Goal: Task Accomplishment & Management: Complete application form

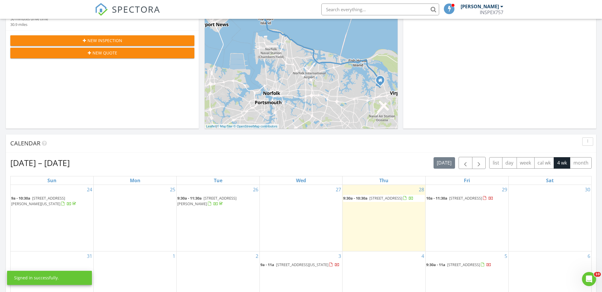
scroll to position [125, 0]
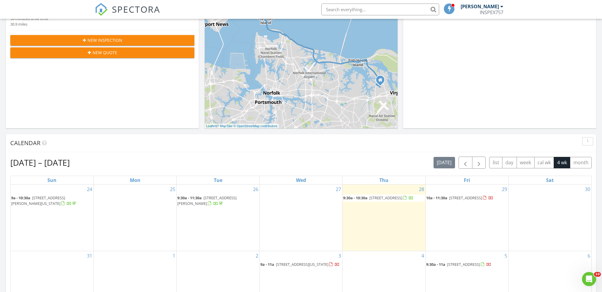
click at [447, 198] on span "10a - 11:30a" at bounding box center [436, 197] width 21 height 5
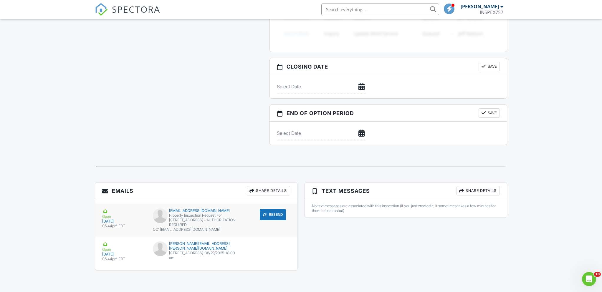
click at [148, 224] on div "Open 08/27/2025 05:44pm EDT" at bounding box center [125, 219] width 47 height 20
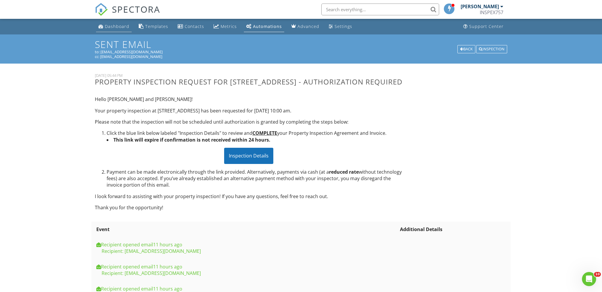
click at [109, 27] on div "Dashboard" at bounding box center [117, 27] width 24 height 6
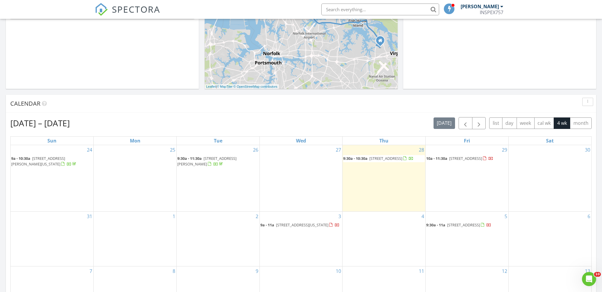
scroll to position [167, 0]
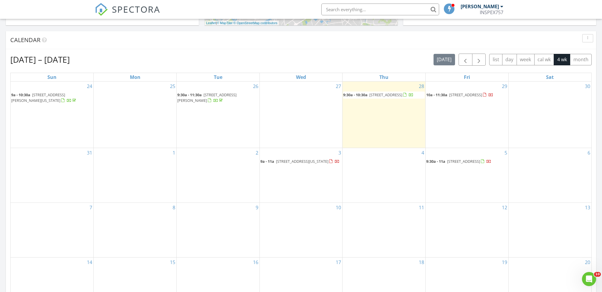
scroll to position [211, 0]
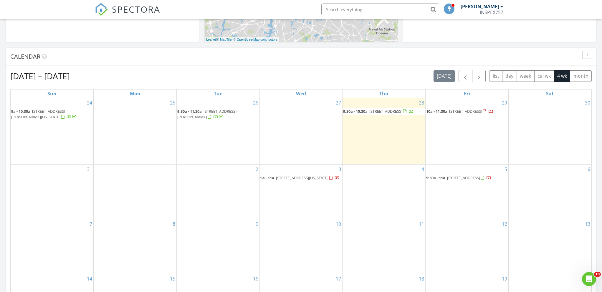
click at [370, 132] on div "28 9:30a - 10:30a [STREET_ADDRESS]" at bounding box center [383, 131] width 83 height 66
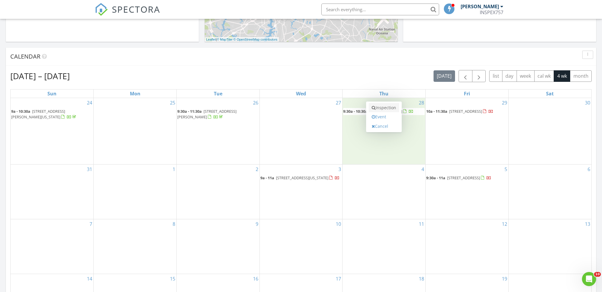
click at [379, 103] on link "Inspection" at bounding box center [384, 107] width 30 height 9
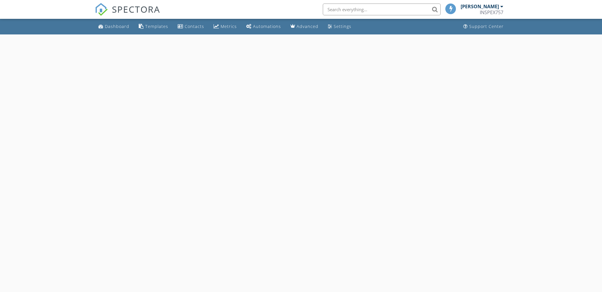
select select "7"
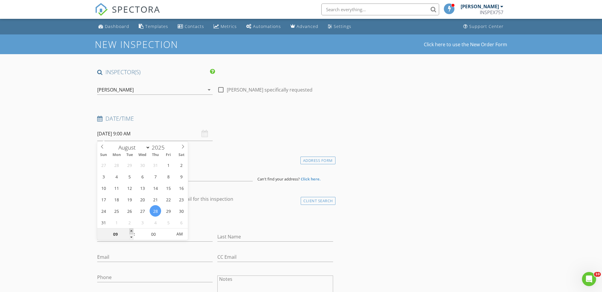
type input "10"
type input "08/28/2025 10:00 AM"
click at [129, 230] on span at bounding box center [131, 232] width 4 height 6
type input "11"
type input "08/28/2025 11:00 AM"
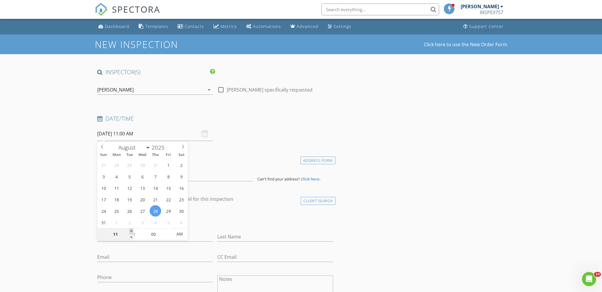
click at [129, 230] on span at bounding box center [131, 232] width 4 height 6
type input "12"
type input "08/28/2025 12:00 PM"
click at [129, 230] on span at bounding box center [131, 232] width 4 height 6
type input "05"
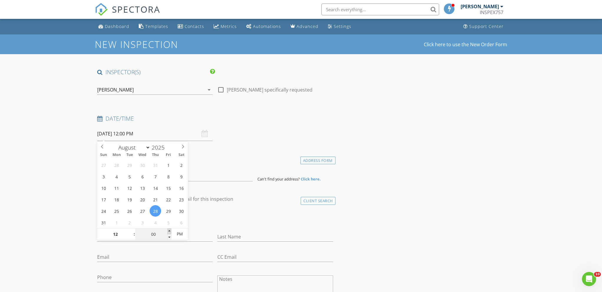
type input "08/28/2025 12:05 PM"
click at [170, 230] on span at bounding box center [169, 232] width 4 height 6
type input "10"
type input "08/28/2025 12:10 PM"
click at [170, 230] on span at bounding box center [169, 232] width 4 height 6
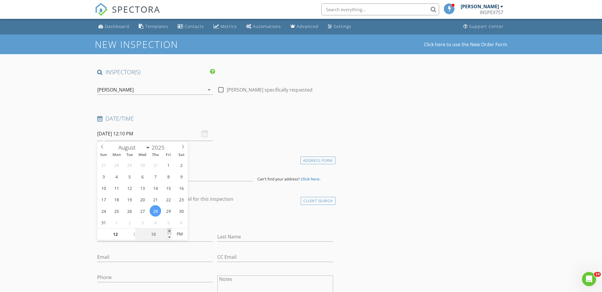
type input "15"
type input "[DATE] 12:15 PM"
click at [170, 230] on span at bounding box center [169, 232] width 4 height 6
type input "20"
type input "08/28/2025 12:20 PM"
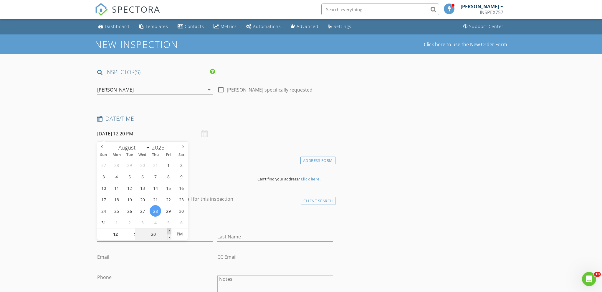
click at [170, 230] on span at bounding box center [169, 232] width 4 height 6
type input "15"
type input "[DATE] 12:15 PM"
click at [169, 236] on span at bounding box center [169, 237] width 4 height 6
click at [210, 224] on div "check_box_outline_blank Client is a Company/Organization" at bounding box center [215, 219] width 236 height 15
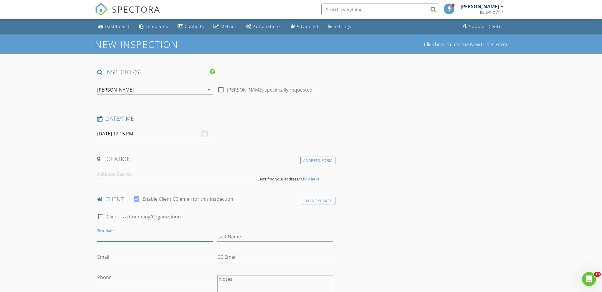
click at [142, 235] on input "First Name" at bounding box center [154, 237] width 115 height 10
type input "Queiunna"
type input "Prim"
click at [103, 259] on input "Email" at bounding box center [154, 257] width 115 height 10
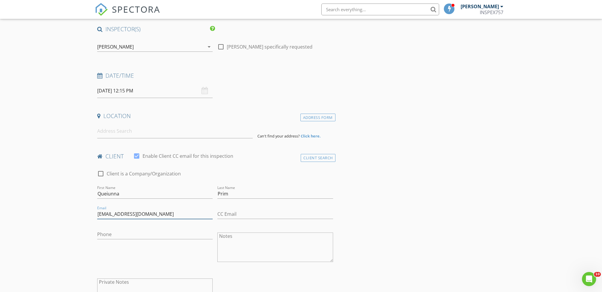
scroll to position [46, 0]
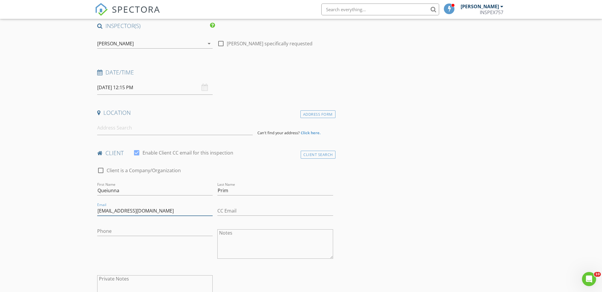
type input "[EMAIL_ADDRESS][DOMAIN_NAME]"
click at [123, 231] on input "Phone" at bounding box center [154, 231] width 115 height 10
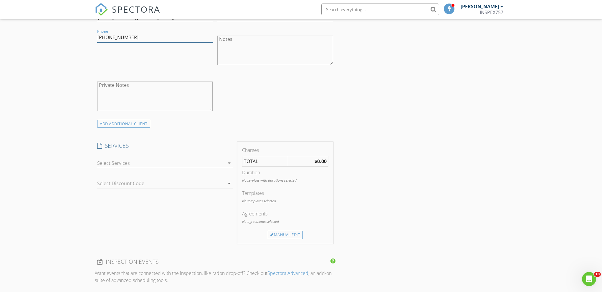
scroll to position [242, 0]
type input "[PHONE_NUMBER]"
click at [148, 162] on div at bounding box center [160, 160] width 127 height 9
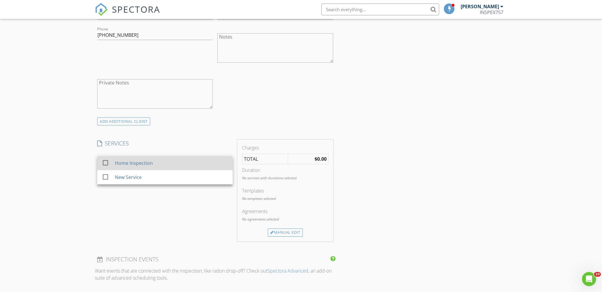
click at [141, 164] on div "Home Inspection" at bounding box center [134, 163] width 38 height 7
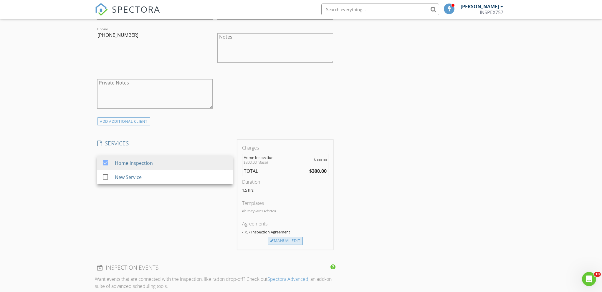
click at [275, 241] on div "Manual Edit" at bounding box center [285, 241] width 35 height 8
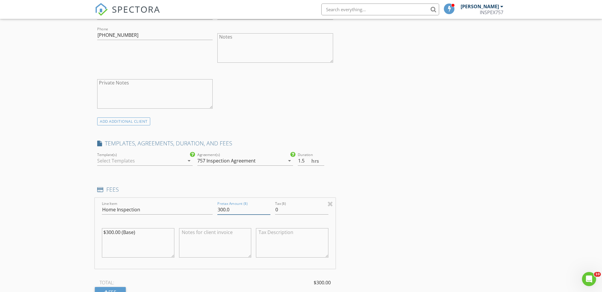
drag, startPoint x: 236, startPoint y: 209, endPoint x: 188, endPoint y: 209, distance: 48.0
click at [191, 209] on div "Line Item Home Inspection Pretax Amount ($) 300.0 Tax ($) 0 $300.00 (Base)" at bounding box center [215, 233] width 241 height 71
type input "395"
drag, startPoint x: 135, startPoint y: 234, endPoint x: 77, endPoint y: 231, distance: 57.8
click at [77, 231] on div "New Inspection Click here to use the New Order Form INSPECTOR(S) check_box Greg…" at bounding box center [301, 280] width 602 height 977
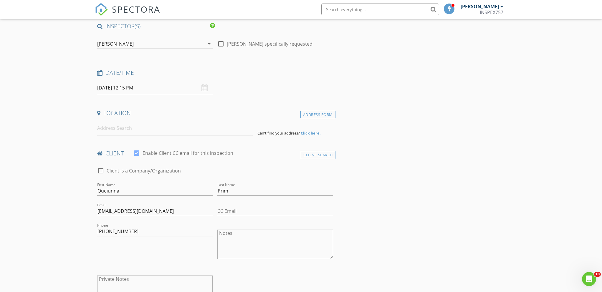
scroll to position [57, 0]
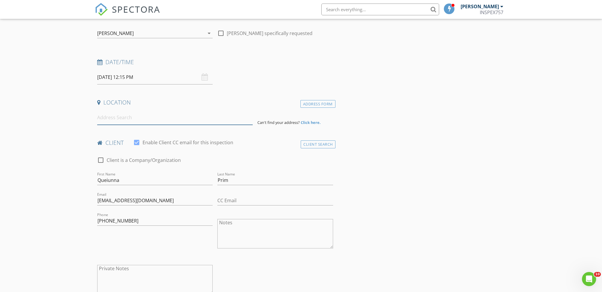
click at [162, 121] on input at bounding box center [174, 117] width 155 height 14
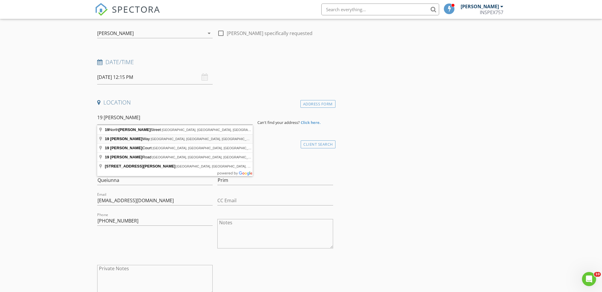
type input "19 Mallory Way, Hampton, VA, USA"
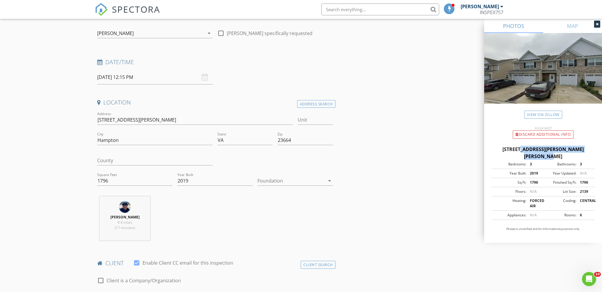
drag, startPoint x: 591, startPoint y: 148, endPoint x: 496, endPoint y: 148, distance: 95.7
click at [496, 148] on div "[STREET_ADDRESS][PERSON_NAME][PERSON_NAME]" at bounding box center [543, 153] width 104 height 14
copy div "[STREET_ADDRESS][PERSON_NAME][PERSON_NAME]"
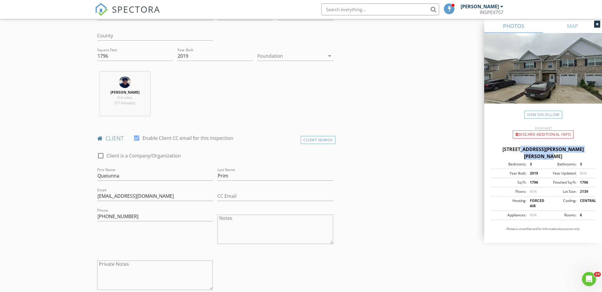
scroll to position [173, 0]
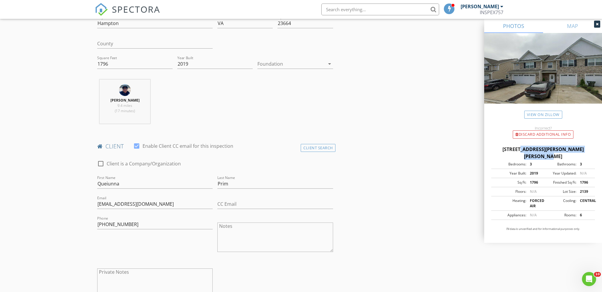
click at [284, 65] on div at bounding box center [290, 63] width 67 height 9
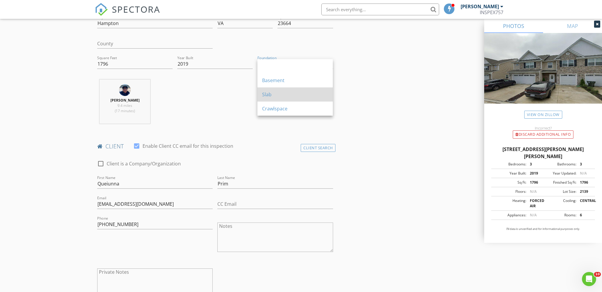
click at [273, 96] on div "Slab" at bounding box center [295, 94] width 66 height 7
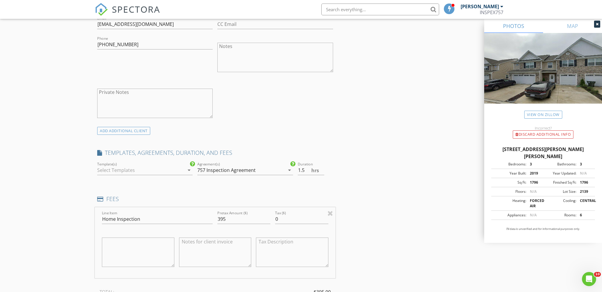
scroll to position [370, 0]
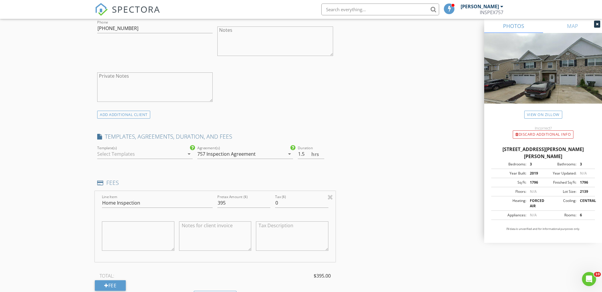
click at [148, 156] on div at bounding box center [140, 153] width 87 height 9
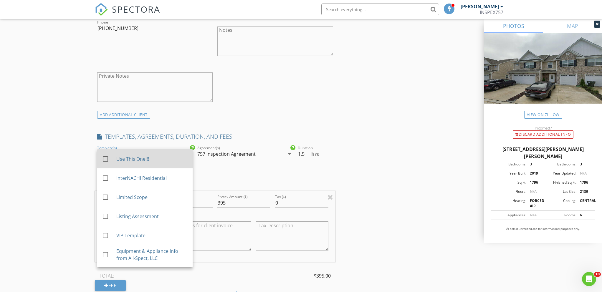
click at [145, 158] on div "Use This One!!!" at bounding box center [152, 158] width 72 height 7
click at [203, 247] on textarea at bounding box center [215, 235] width 72 height 29
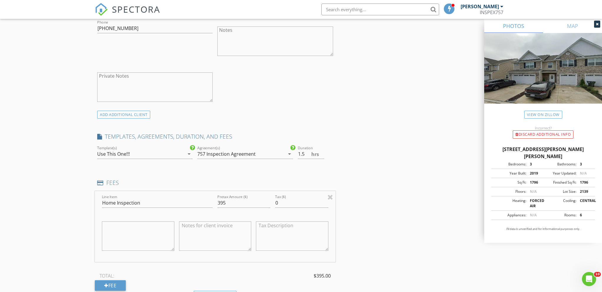
type textarea "v"
paste textarea "[STREET_ADDRESS][PERSON_NAME][PERSON_NAME]"
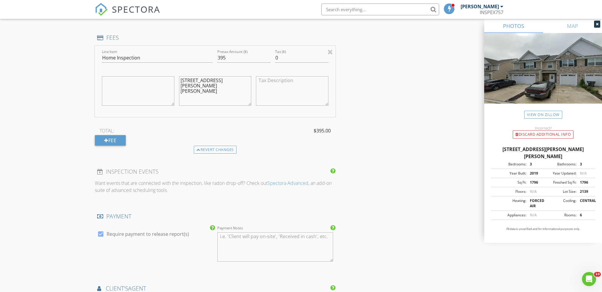
scroll to position [467, 0]
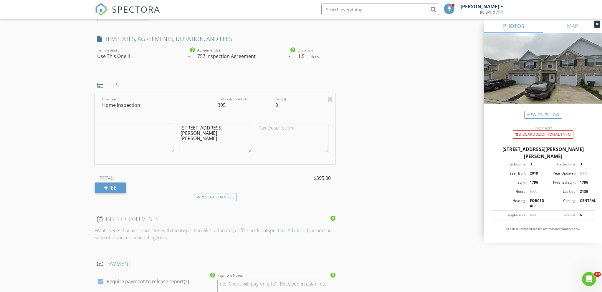
type textarea "[STREET_ADDRESS][PERSON_NAME][PERSON_NAME]"
type input "1"
click at [321, 57] on input "1" at bounding box center [311, 57] width 27 height 10
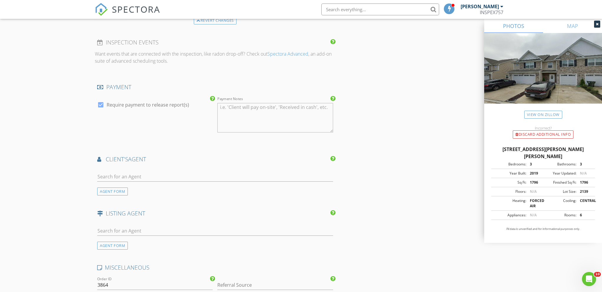
scroll to position [700, 0]
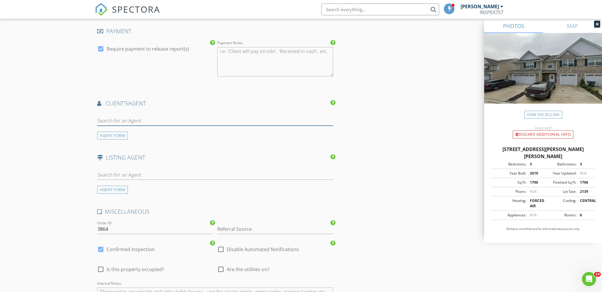
click at [155, 120] on input "text" at bounding box center [215, 121] width 236 height 10
type input "Melody"
click at [142, 133] on div "[PERSON_NAME]" at bounding box center [132, 131] width 37 height 7
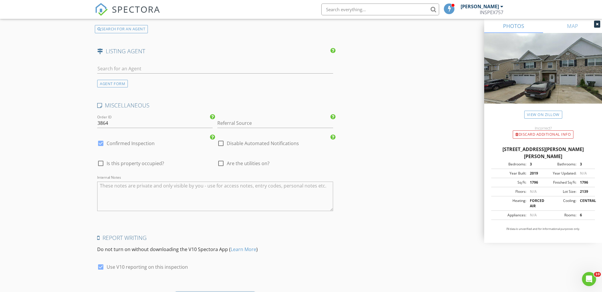
scroll to position [960, 0]
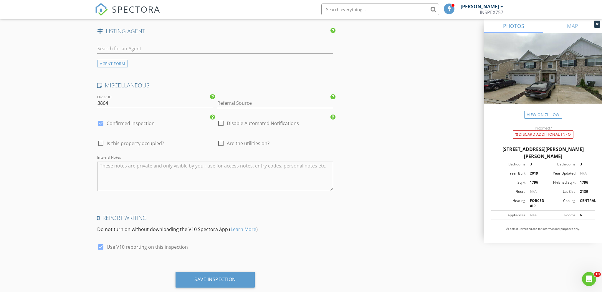
click at [239, 105] on input "Referral Source" at bounding box center [274, 103] width 115 height 10
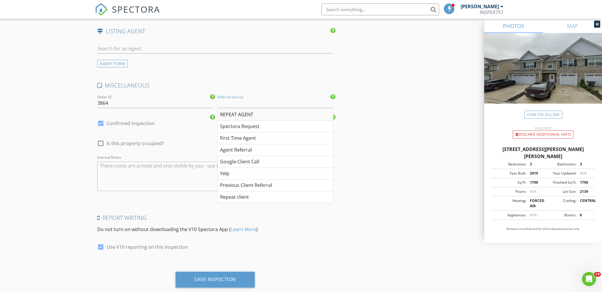
click at [237, 116] on div "REPEAT AGENT" at bounding box center [275, 115] width 115 height 12
type input "REPEAT AGENT"
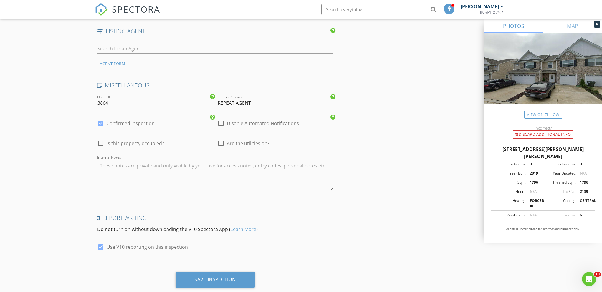
click at [220, 144] on div at bounding box center [221, 143] width 10 height 10
checkbox input "true"
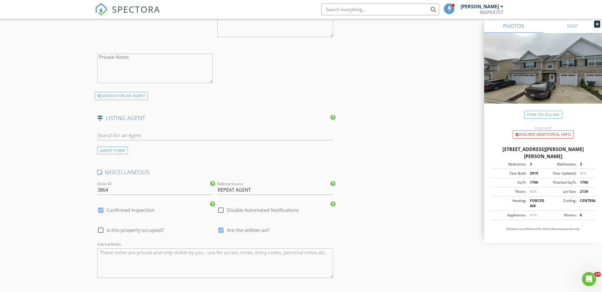
scroll to position [974, 0]
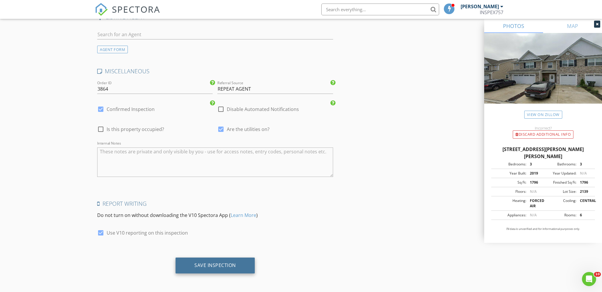
click at [230, 259] on div "Save Inspection" at bounding box center [215, 266] width 79 height 16
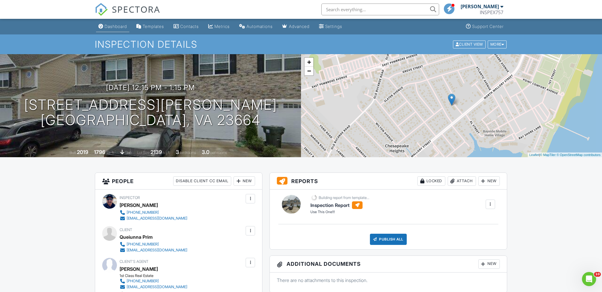
click at [110, 24] on div "Dashboard" at bounding box center [116, 26] width 22 height 5
